Goal: Task Accomplishment & Management: Complete application form

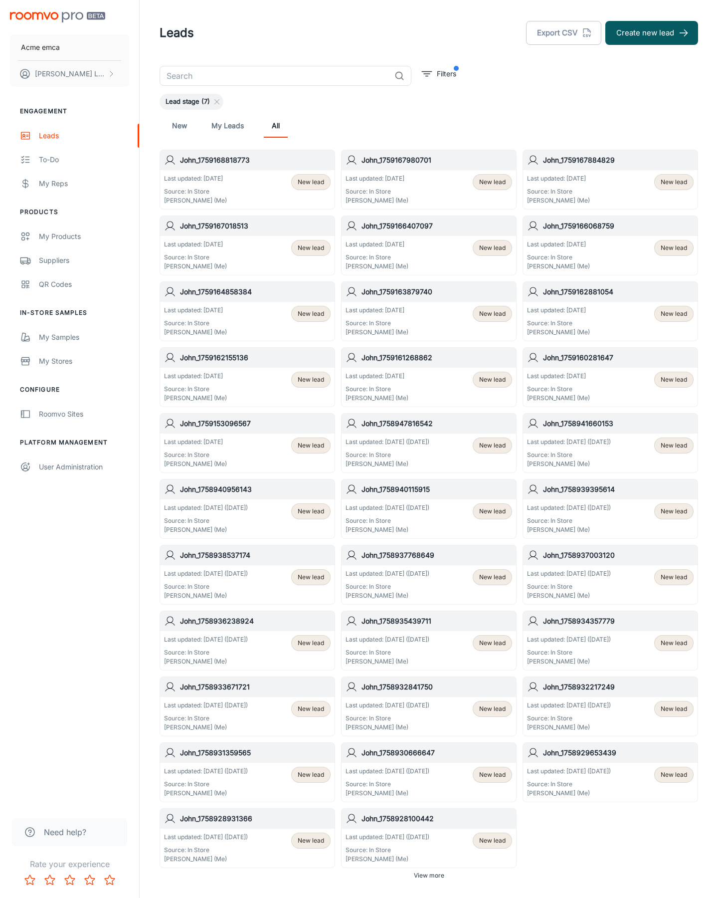
click at [652, 33] on button "Create new lead" at bounding box center [652, 33] width 93 height 24
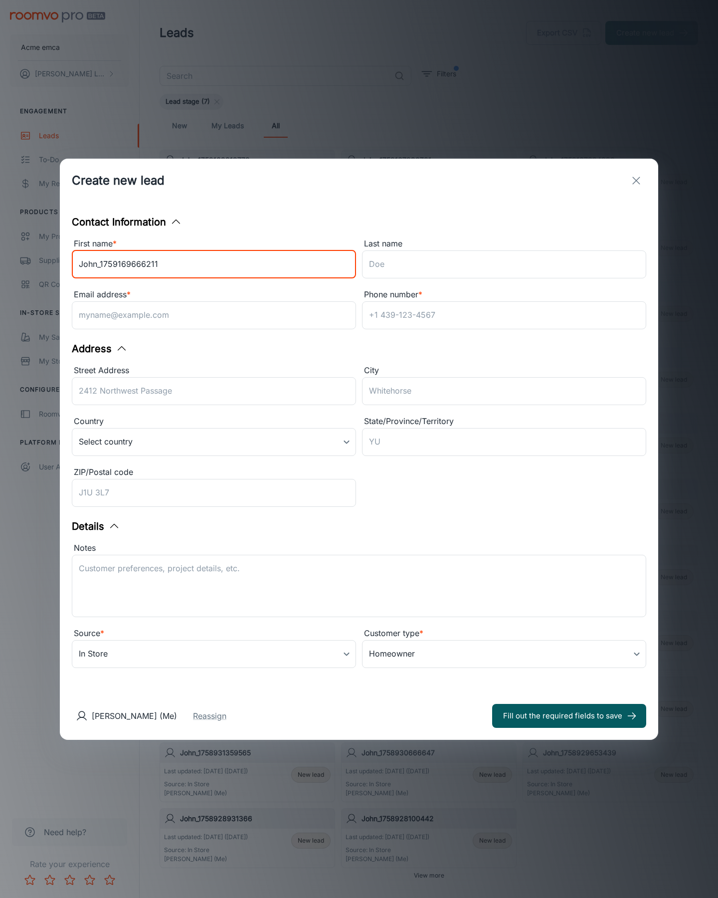
type input "John_1759169666211"
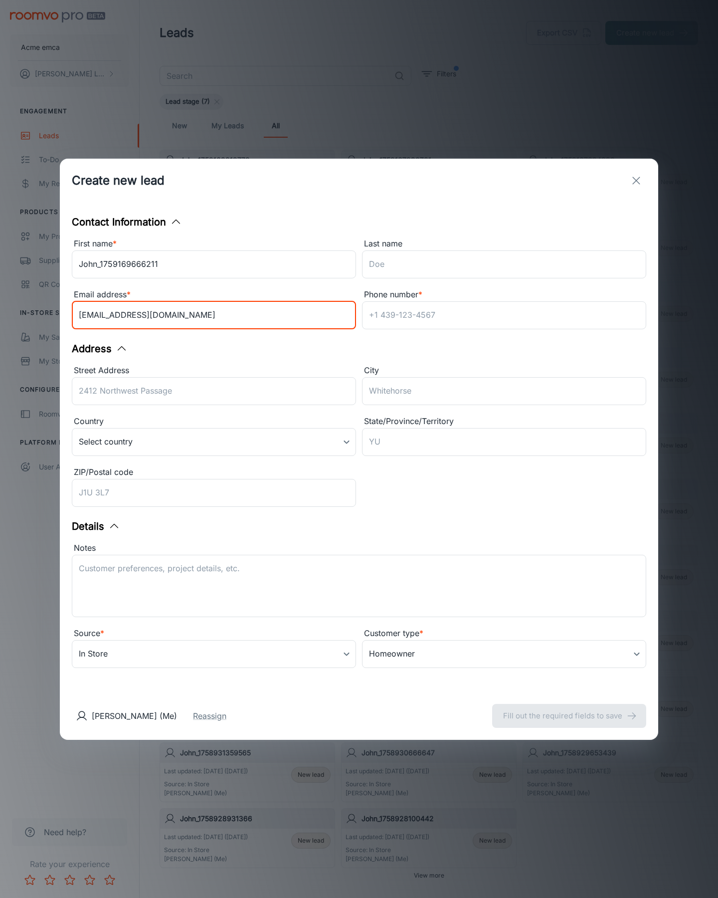
type input "[EMAIL_ADDRESS][DOMAIN_NAME]"
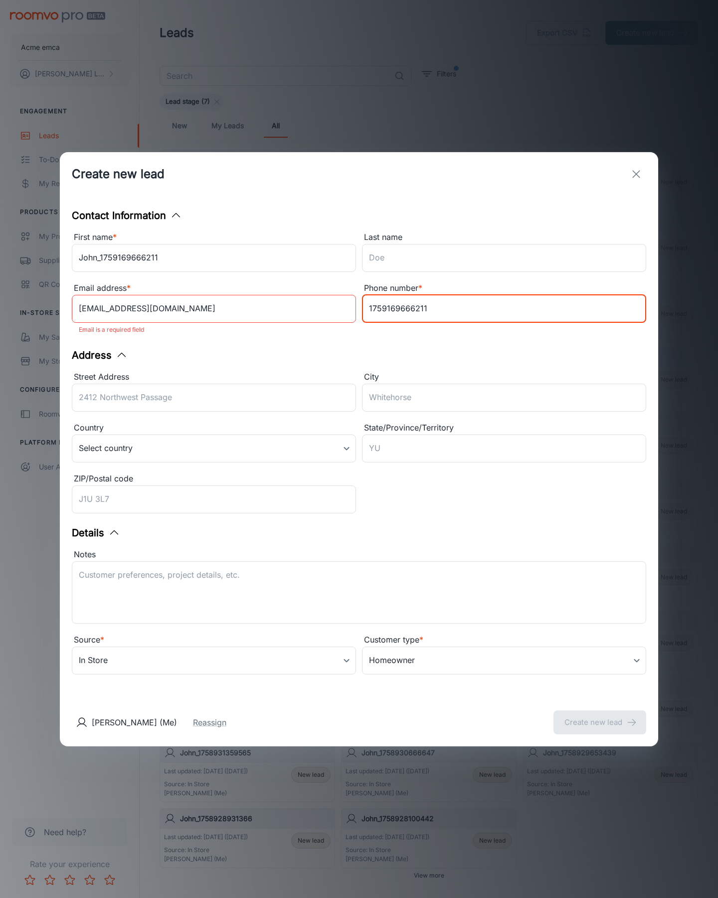
type input "1759169666211"
click at [600, 715] on button "Create new lead" at bounding box center [600, 722] width 93 height 24
